Goal: Share content

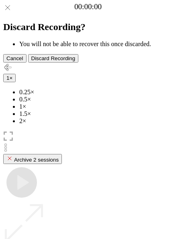
scroll to position [71, 0]
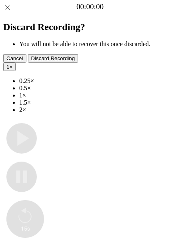
type input "**********"
